Goal: Task Accomplishment & Management: Manage account settings

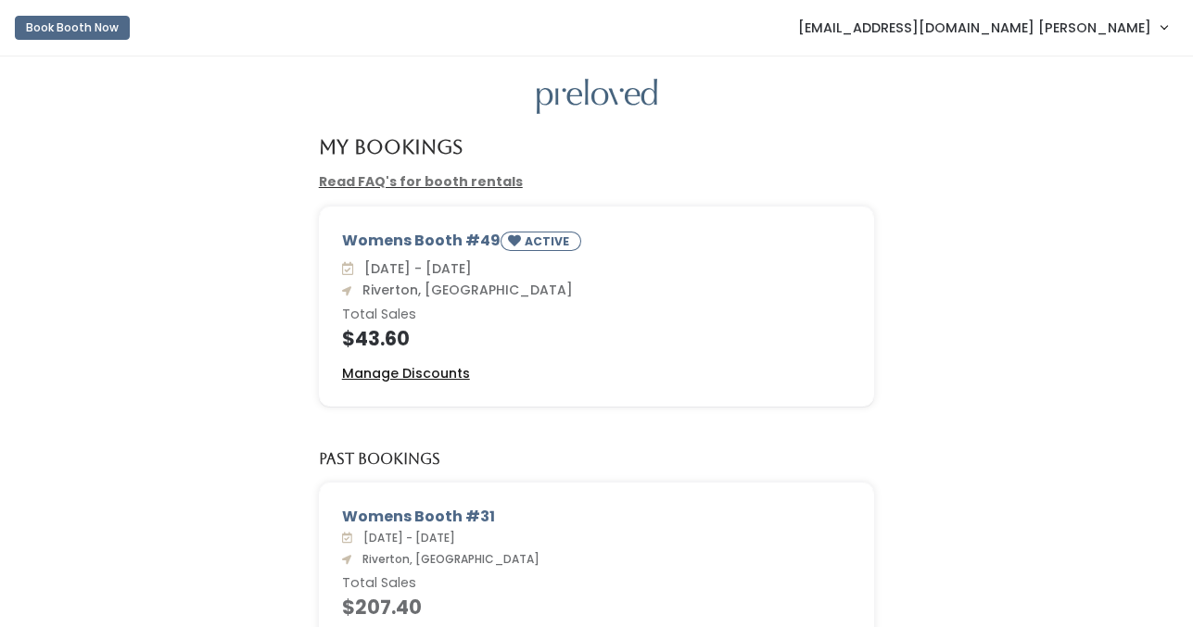
click at [424, 376] on u "Manage Discounts" at bounding box center [406, 373] width 128 height 19
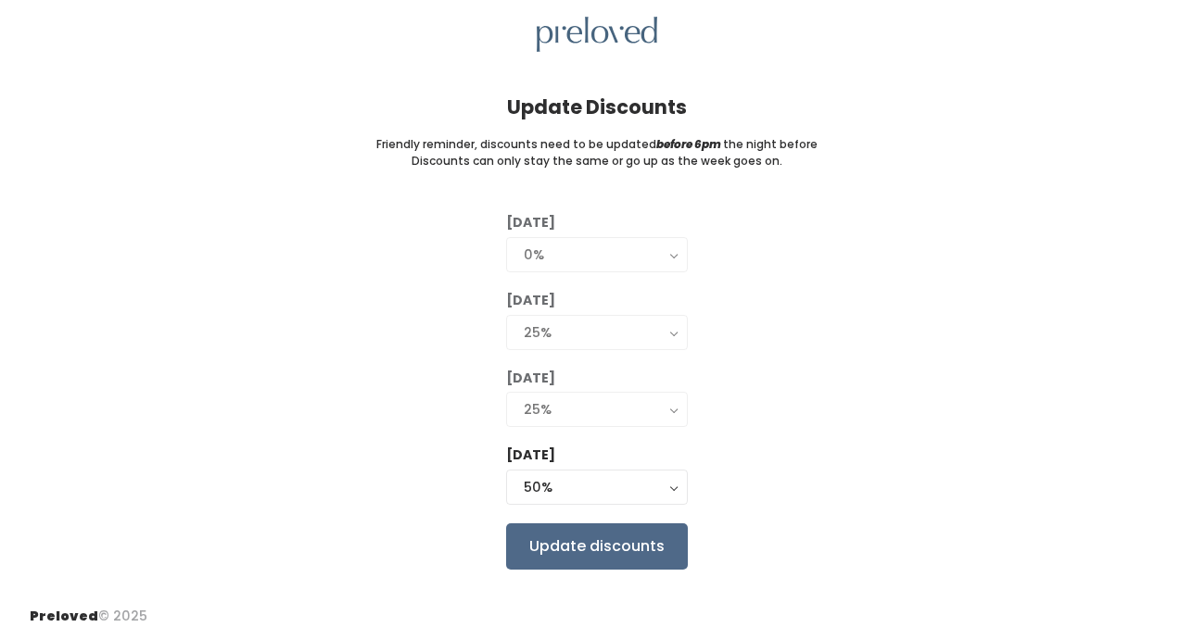
scroll to position [67, 0]
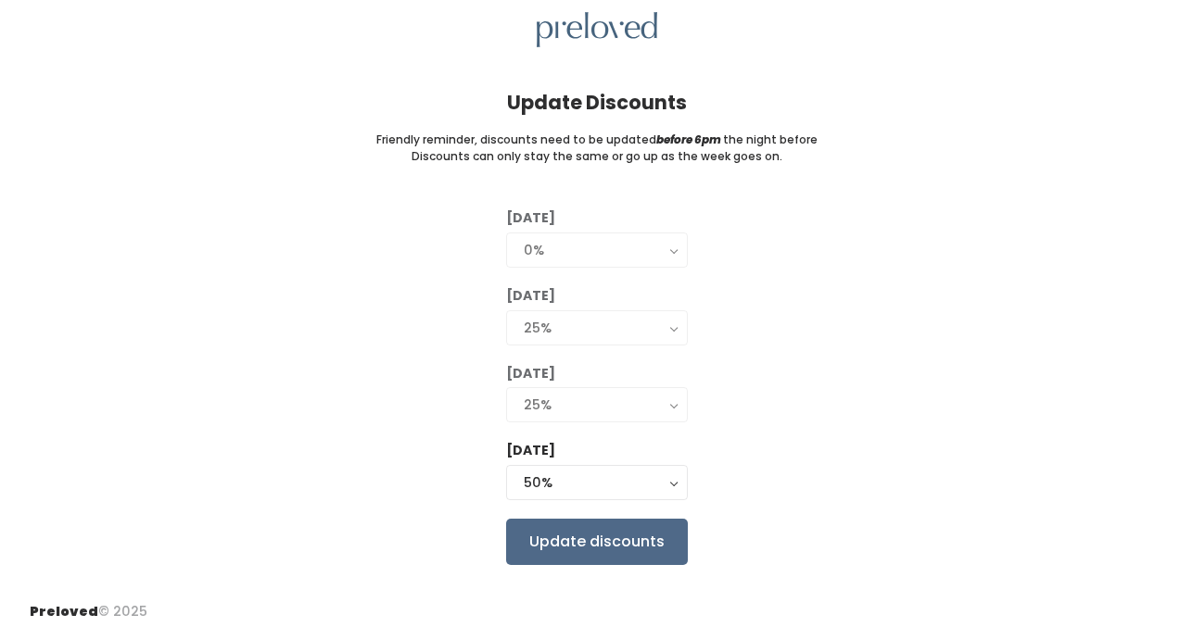
click at [672, 409] on button "25%" at bounding box center [597, 404] width 182 height 35
click at [712, 457] on div "Tuesday 0% 25% 50% 75% 90% 0% Wednesday 0% 25% 50% 75% 90% 25% Thursday 0% 25% …" at bounding box center [596, 386] width 1133 height 356
click at [594, 480] on div "50%" at bounding box center [597, 483] width 146 height 20
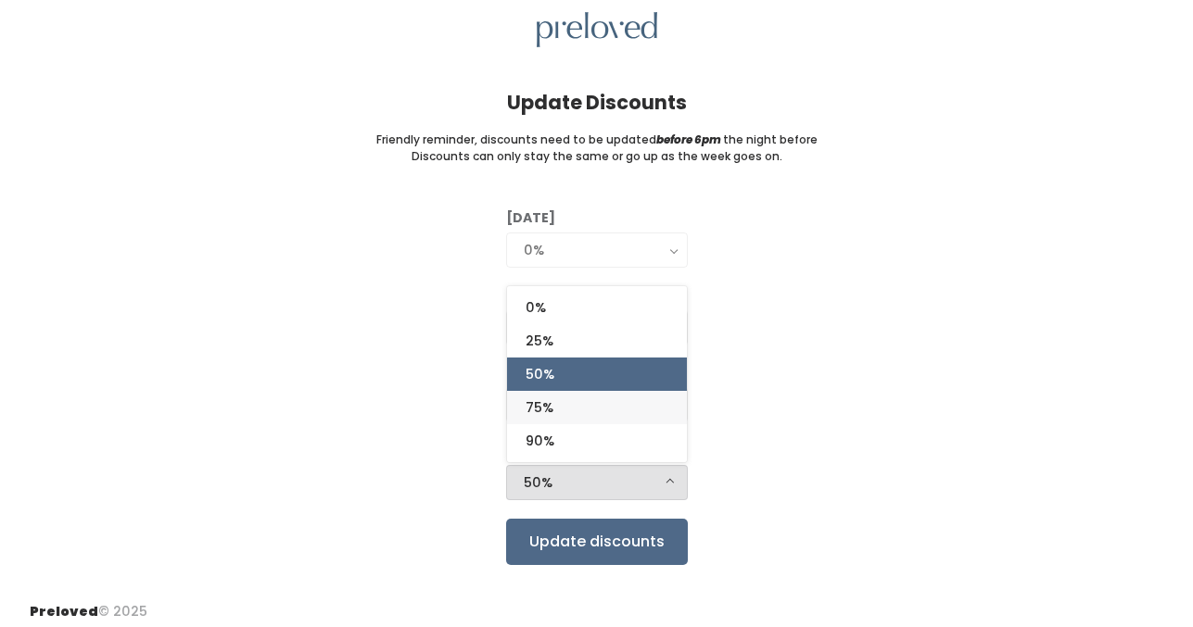
click at [635, 413] on link "75%" at bounding box center [597, 407] width 180 height 33
select select "75%"
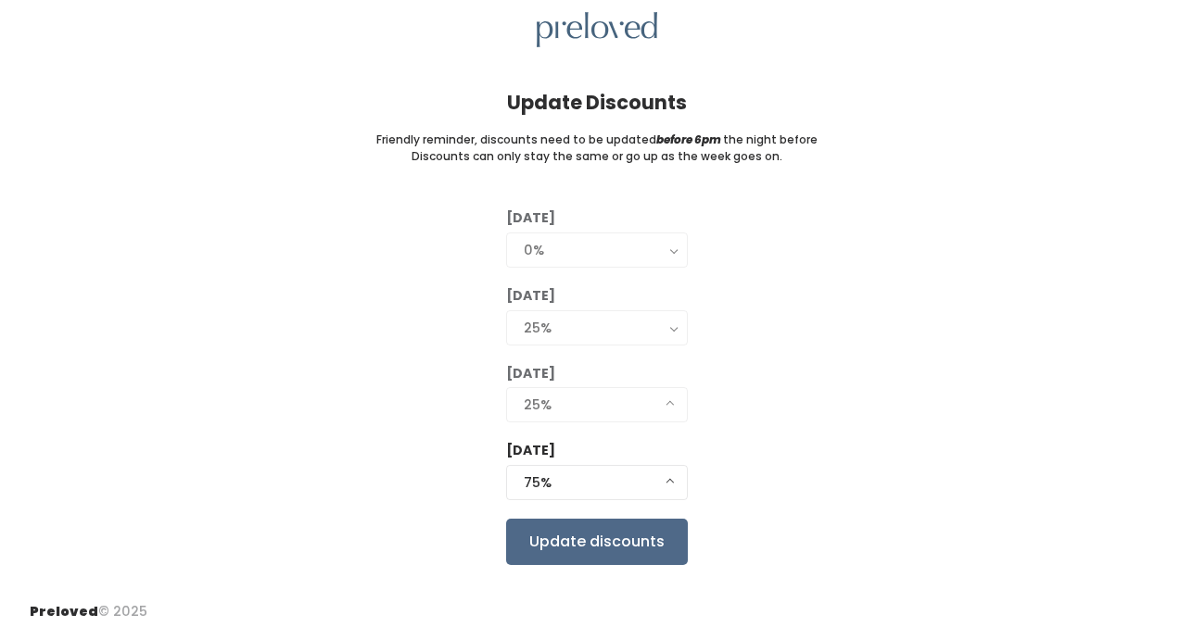
click at [777, 439] on div "Tuesday 0% 25% 50% 75% 90% 0% Wednesday 0% 25% 50% 75% 90% 25% Thursday 0% 25% …" at bounding box center [596, 386] width 1133 height 356
click at [677, 484] on button "75%" at bounding box center [597, 482] width 182 height 35
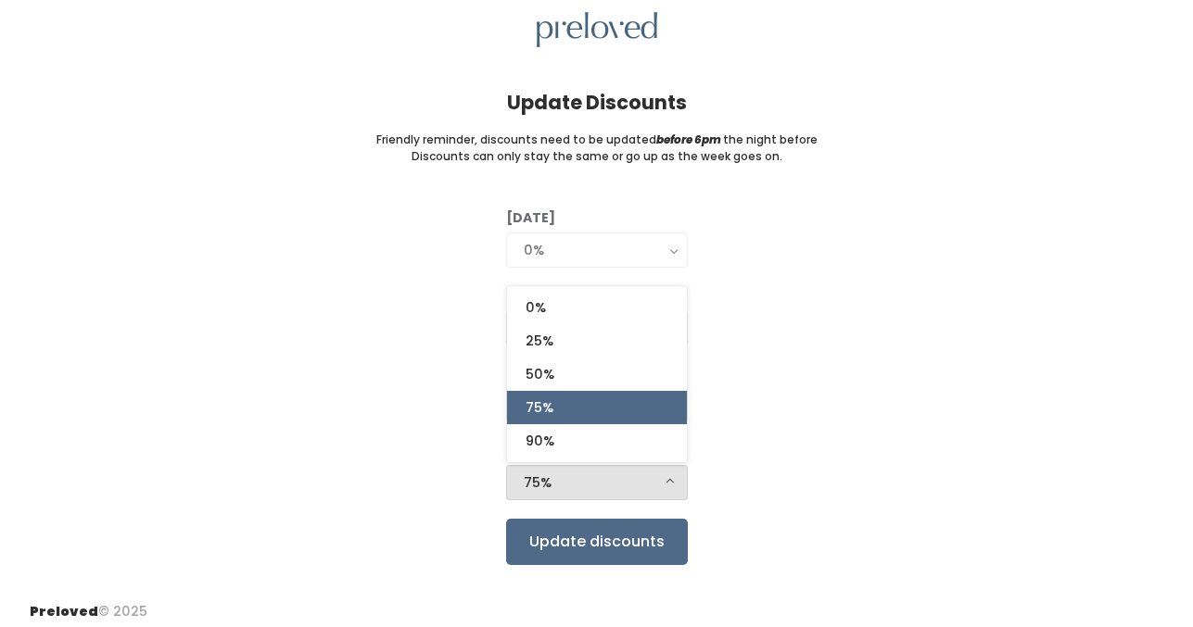
click at [732, 404] on div "Tuesday 0% 25% 50% 75% 90% 0% Wednesday 0% 25% 50% 75% 90% 25% Thursday 0% 25% …" at bounding box center [596, 386] width 1133 height 356
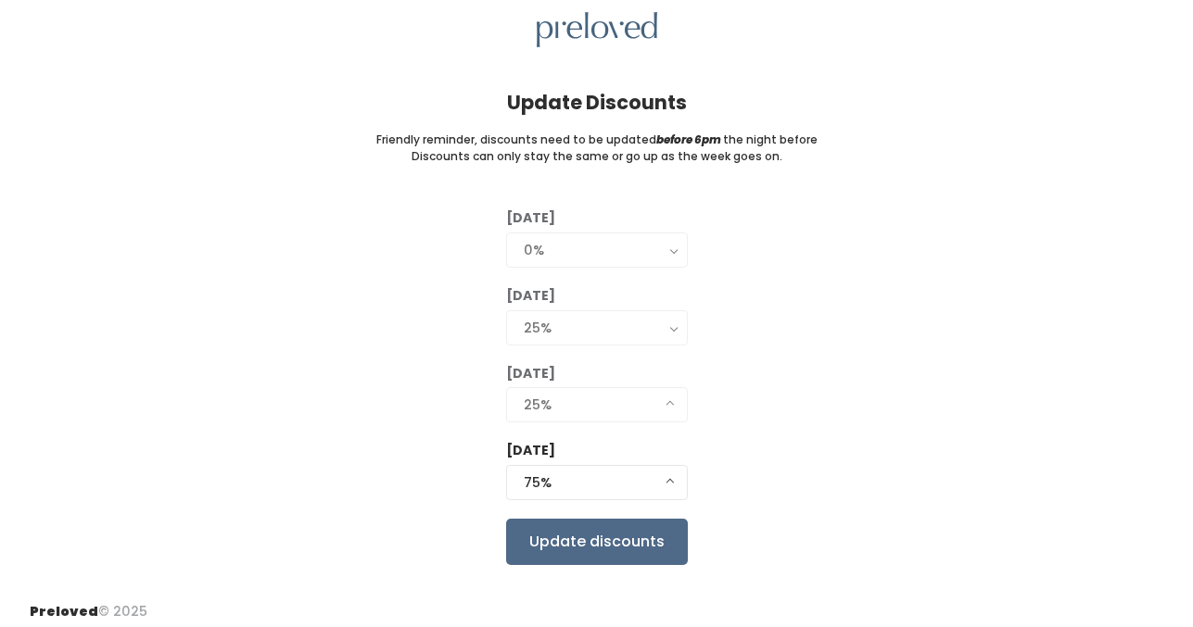
click at [550, 404] on div "25%" at bounding box center [597, 405] width 146 height 20
